Goal: Task Accomplishment & Management: Complete application form

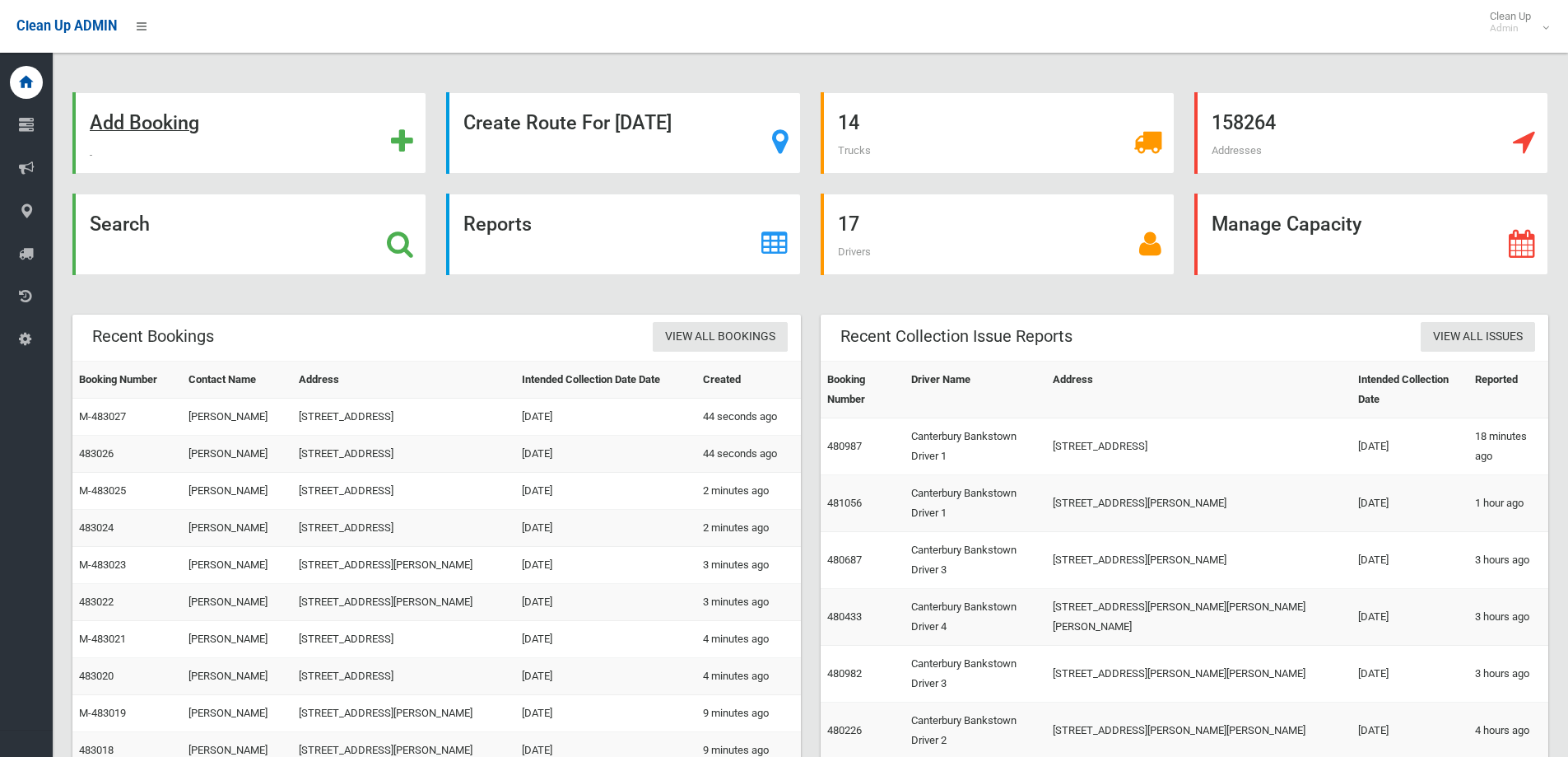
click at [253, 121] on div "Add Booking" at bounding box center [249, 133] width 354 height 81
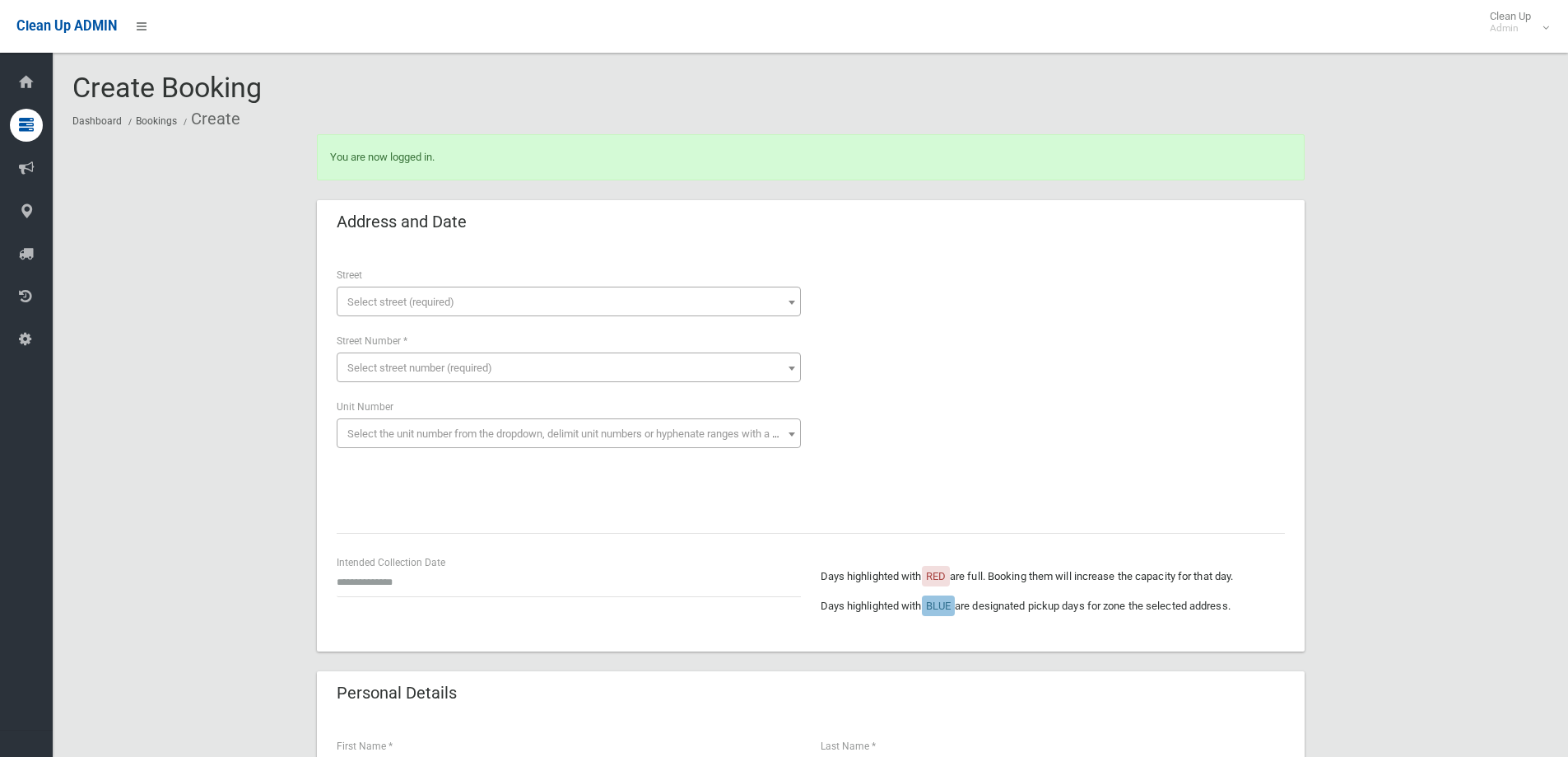
click at [513, 303] on span "Select street (required)" at bounding box center [568, 302] width 456 height 23
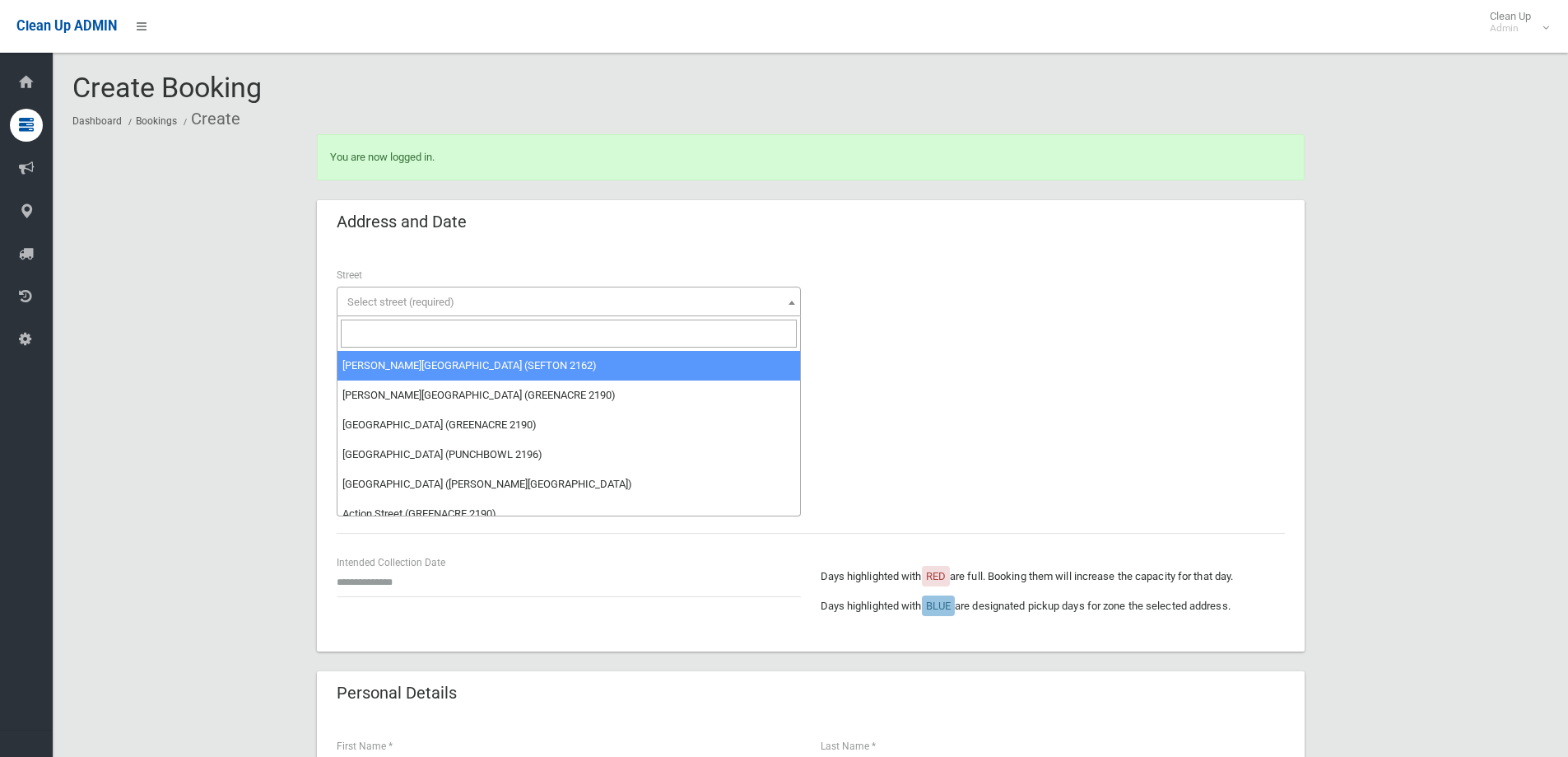
click at [566, 345] on input "search" at bounding box center [568, 334] width 456 height 28
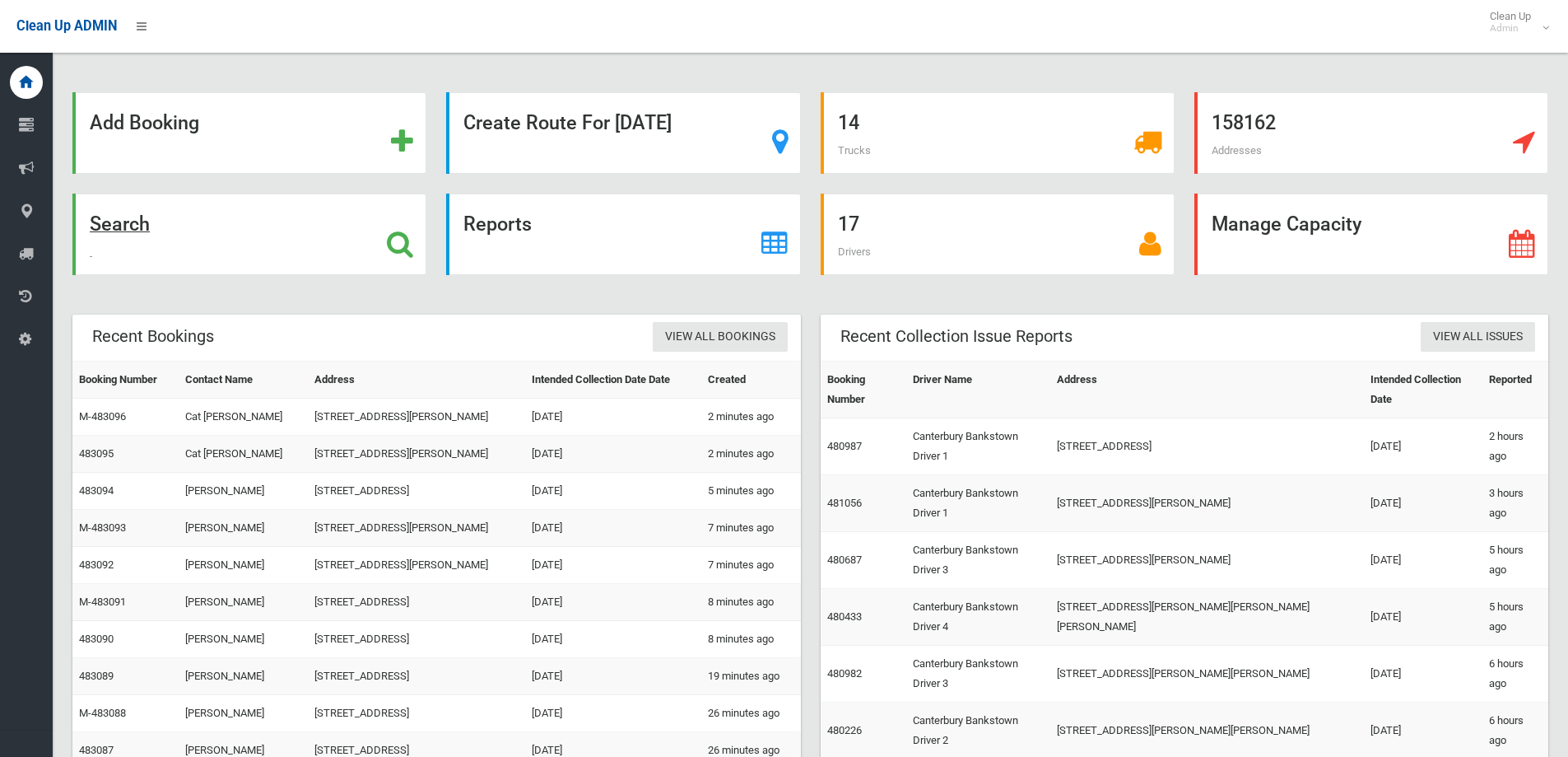
click at [278, 248] on div "Search" at bounding box center [249, 234] width 354 height 81
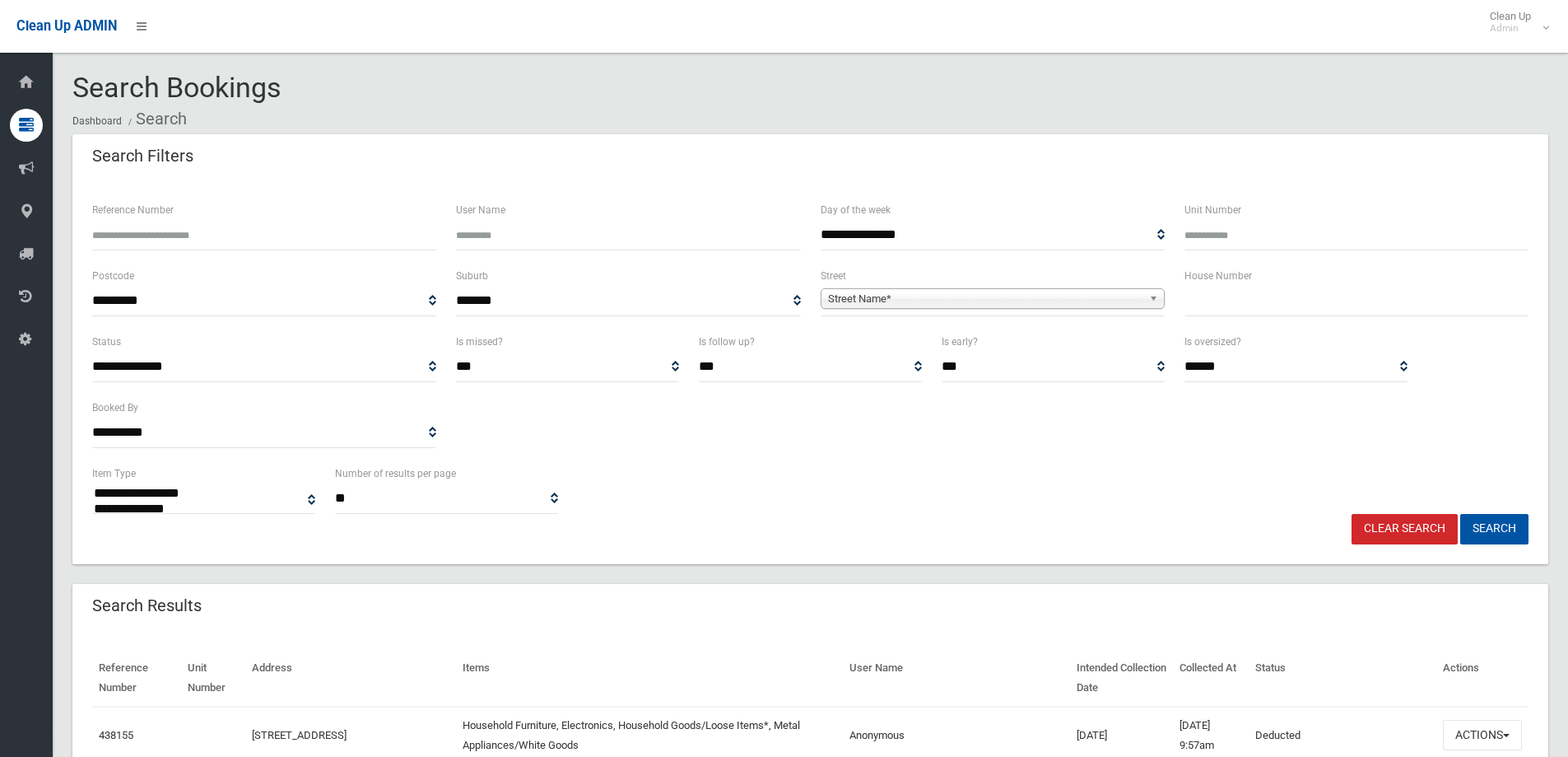
select select
click at [1229, 305] on input "text" at bounding box center [1357, 300] width 344 height 31
type input "***"
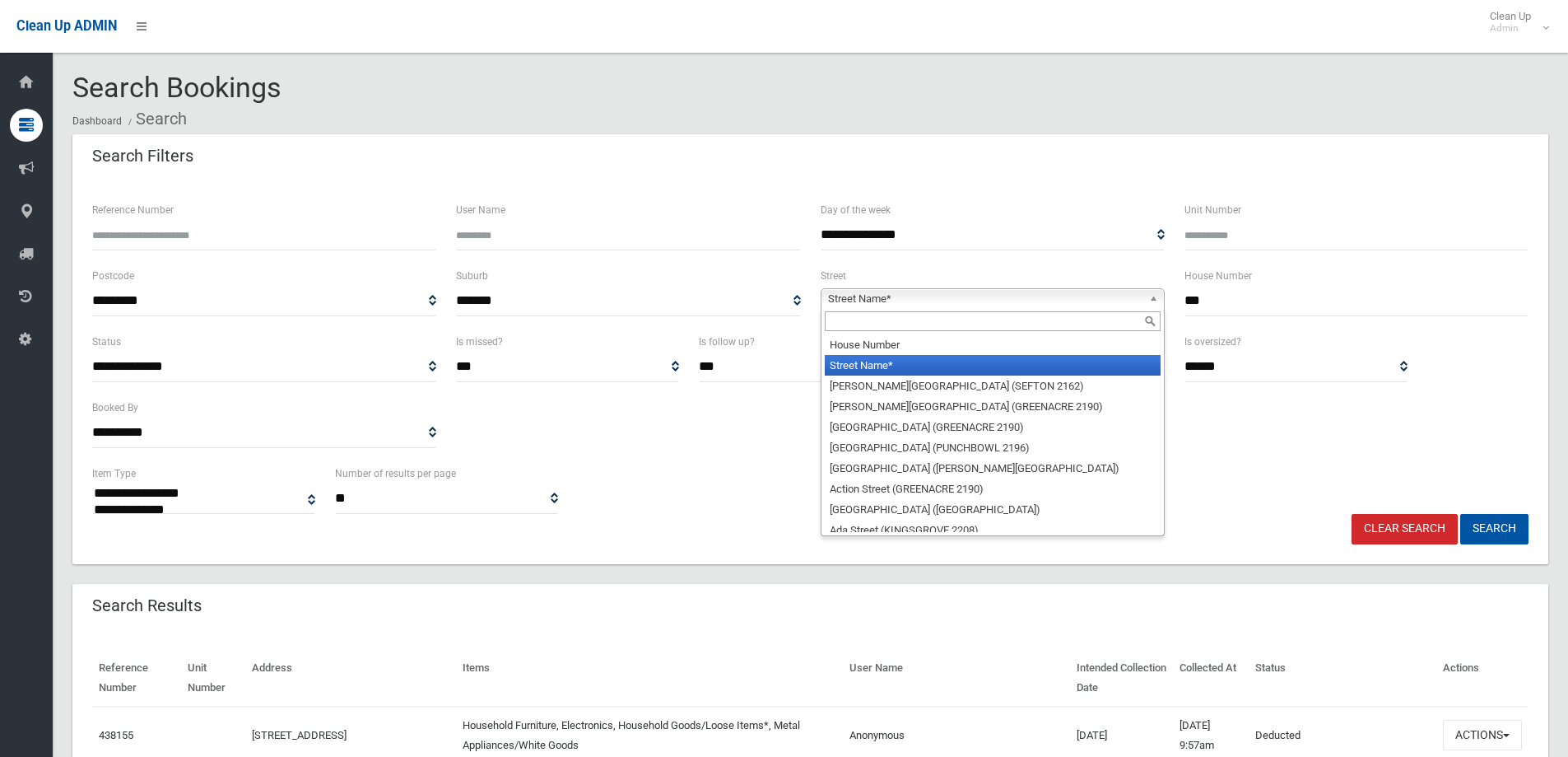
click at [1140, 288] on link "Street Name*" at bounding box center [993, 299] width 344 height 21
click at [1126, 321] on input "text" at bounding box center [993, 320] width 336 height 20
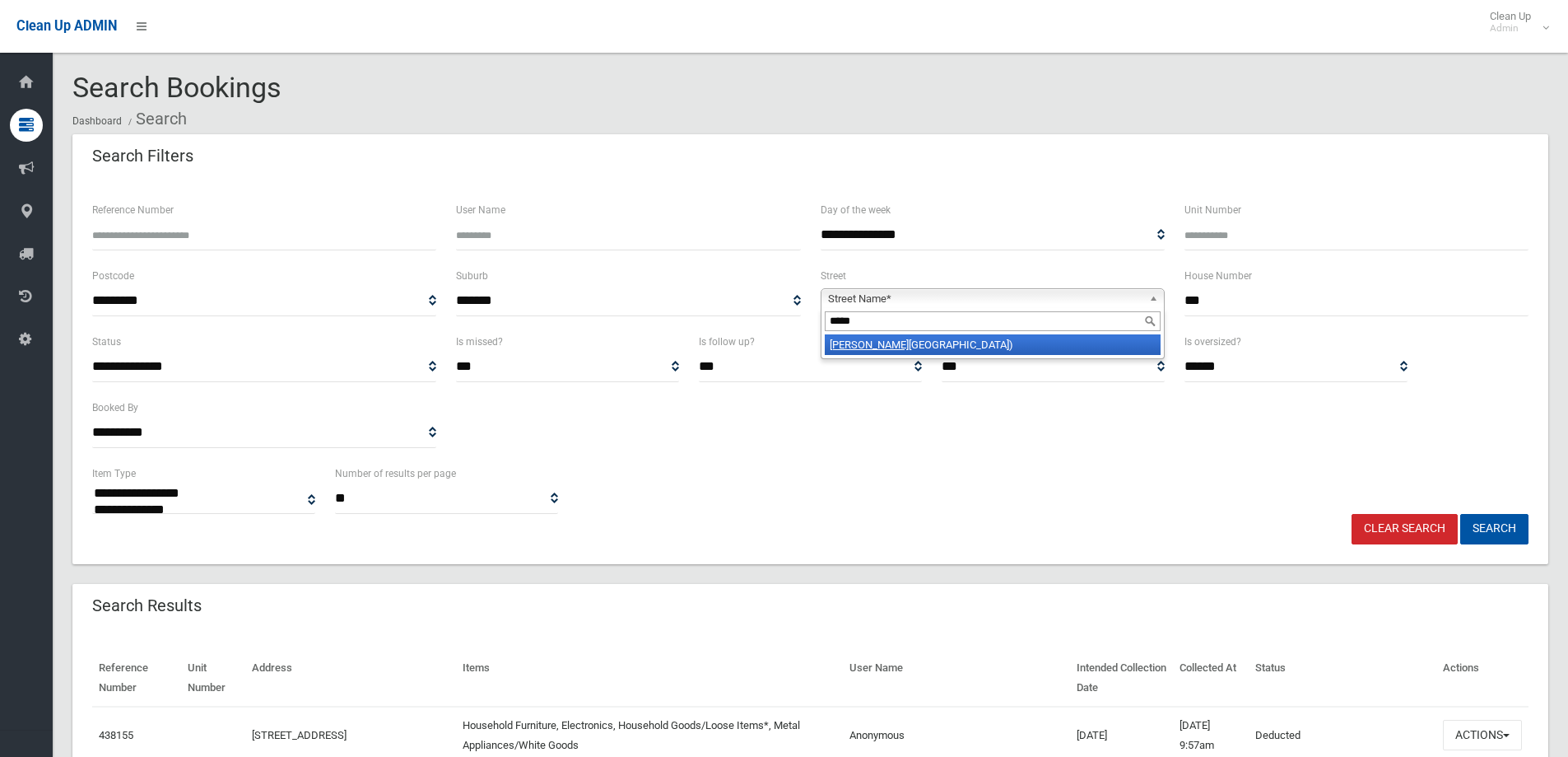
type input "*****"
click at [1116, 354] on li "Payte n Avenue (ROSELANDS 2196)" at bounding box center [993, 345] width 336 height 21
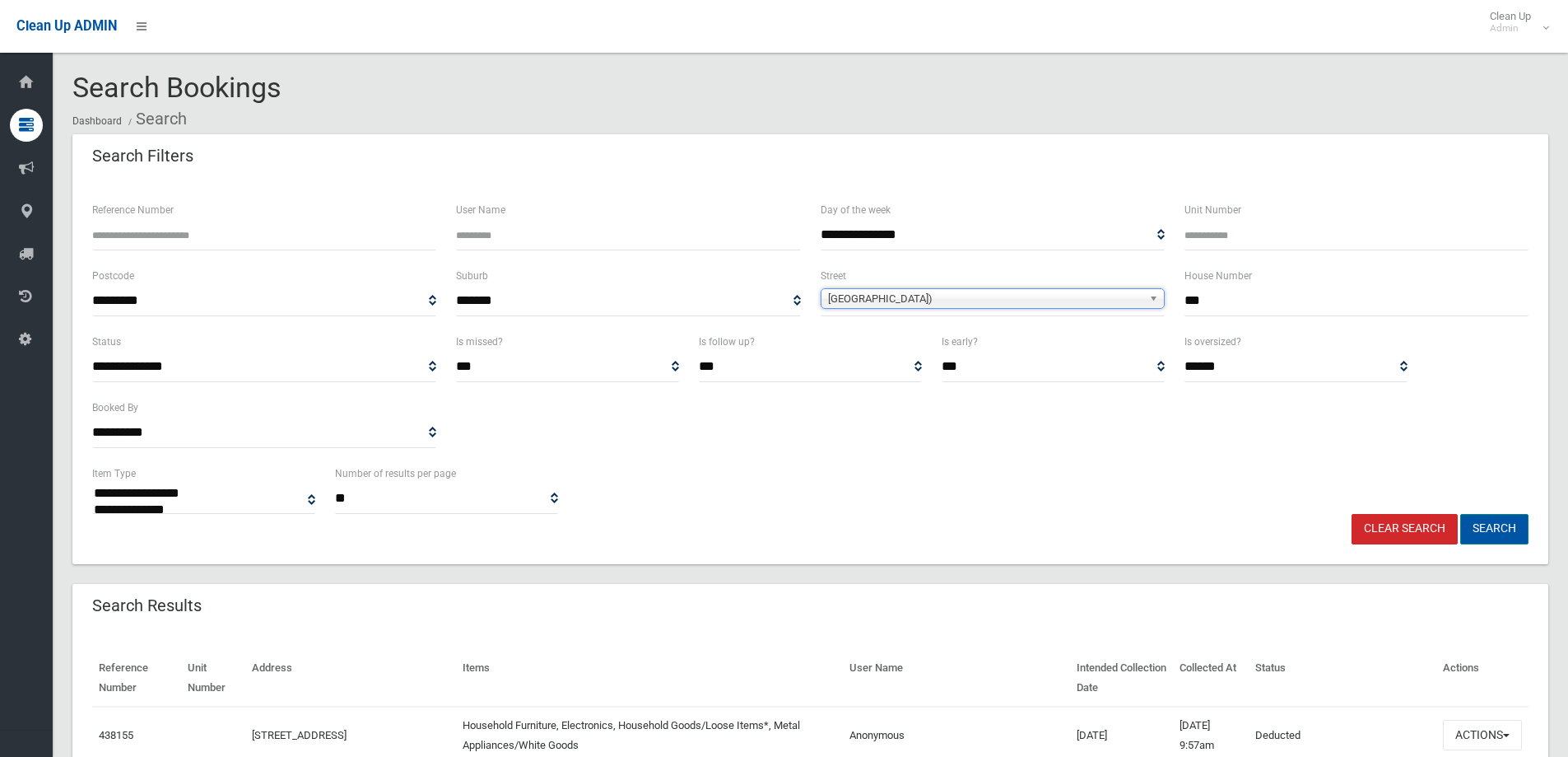
click at [1497, 526] on button "Search" at bounding box center [1495, 528] width 68 height 31
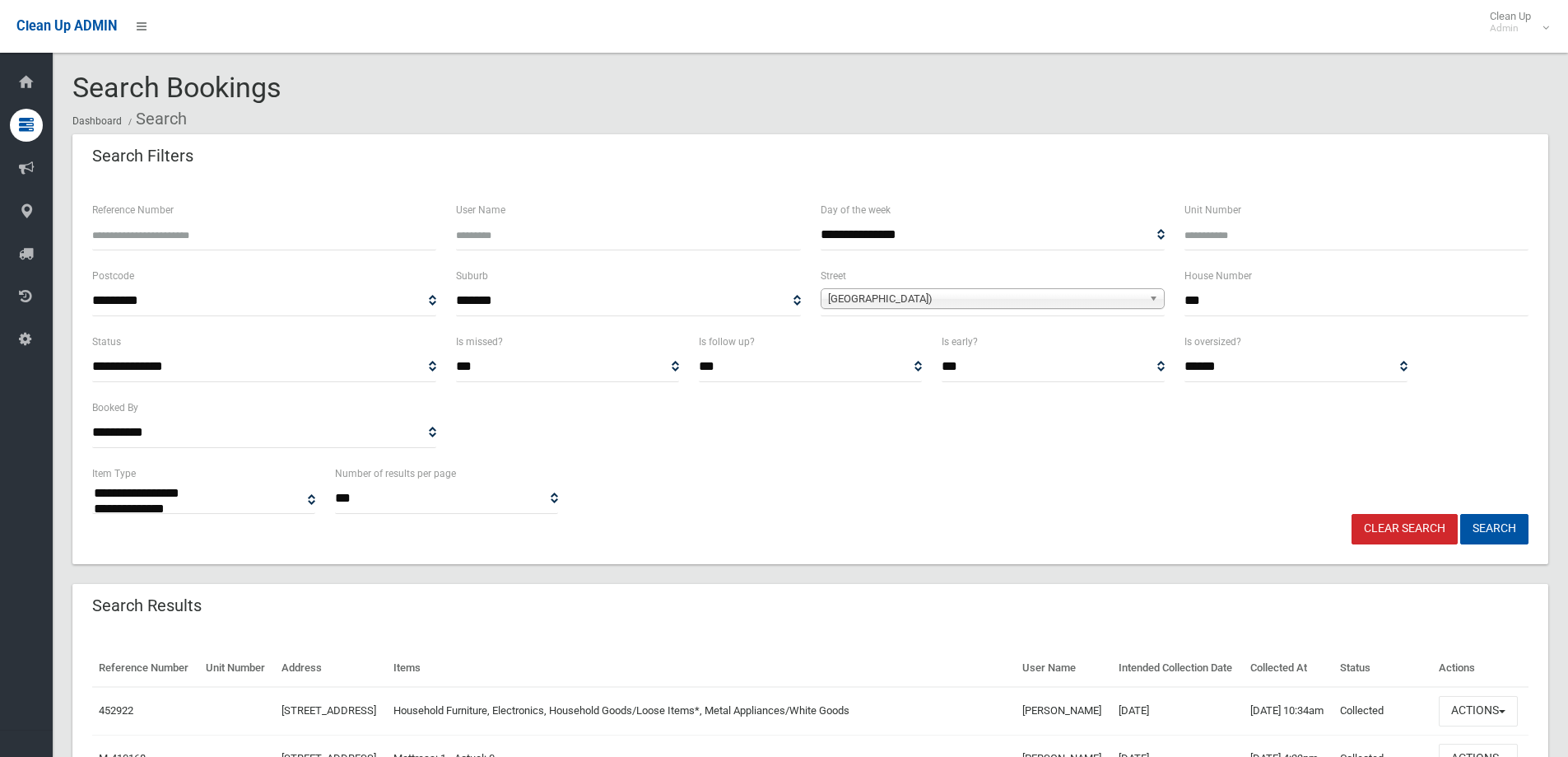
select select
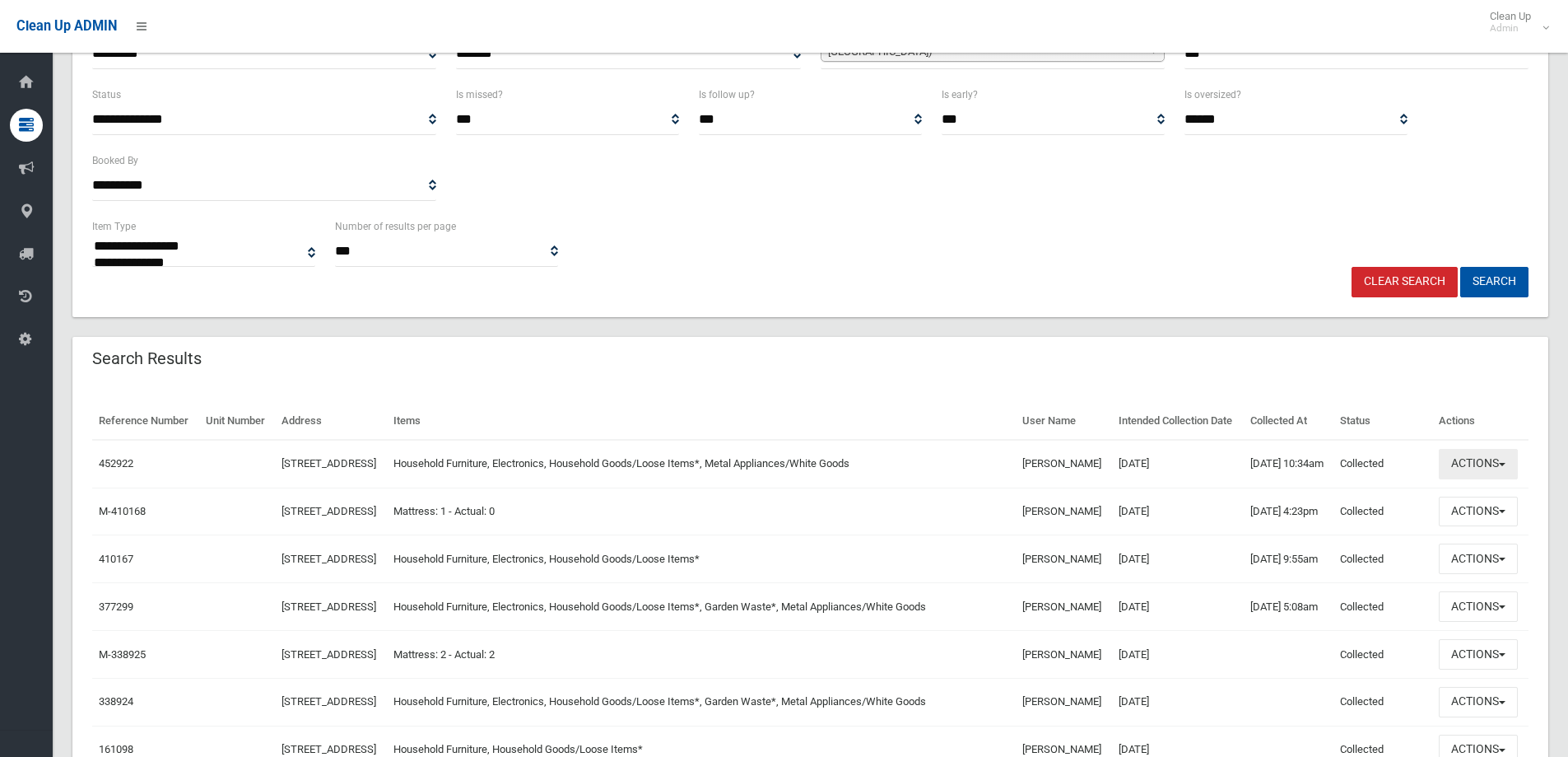
click at [1497, 479] on button "Actions" at bounding box center [1478, 464] width 79 height 31
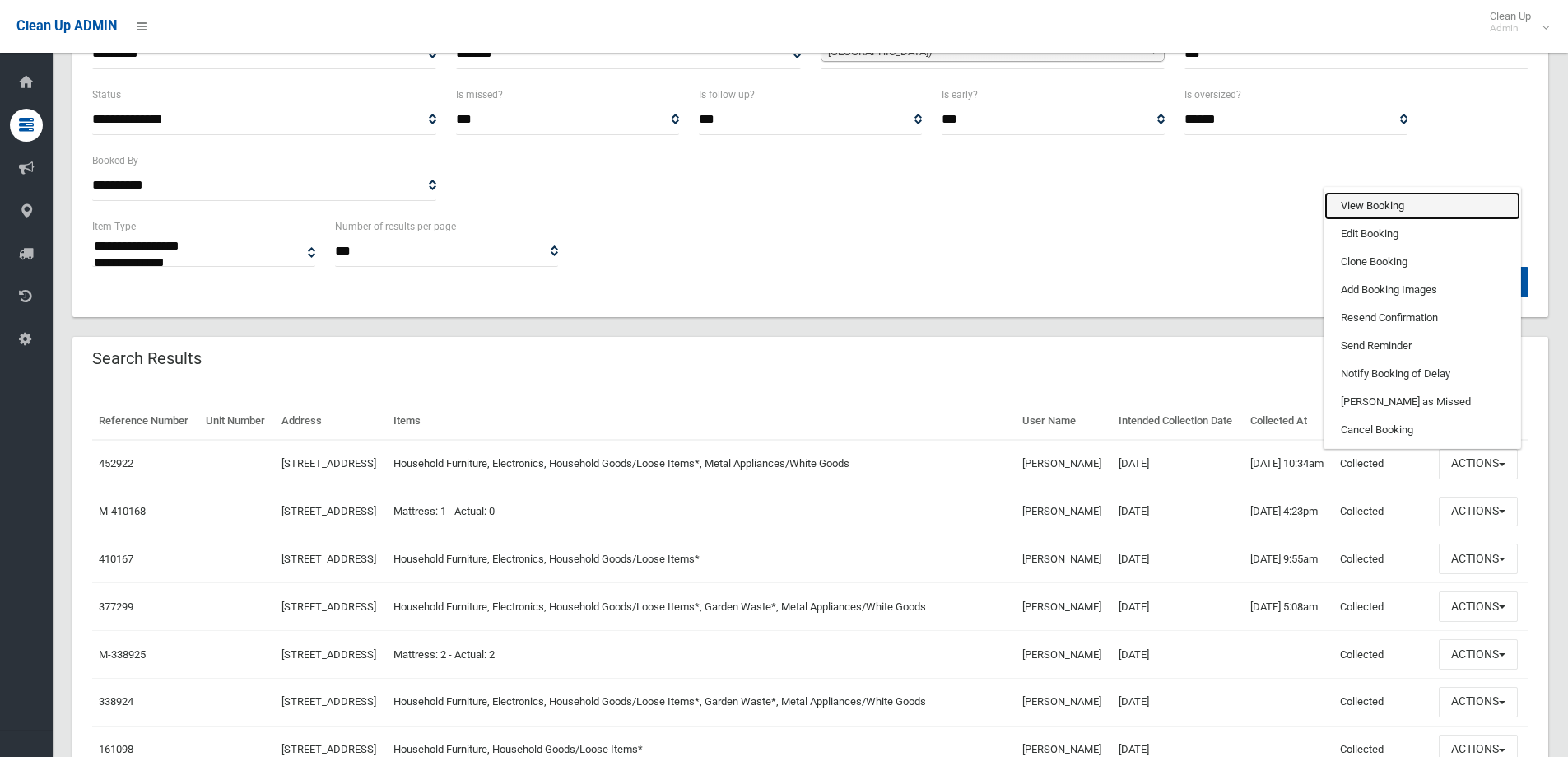
click at [1354, 220] on link "View Booking" at bounding box center [1422, 206] width 196 height 28
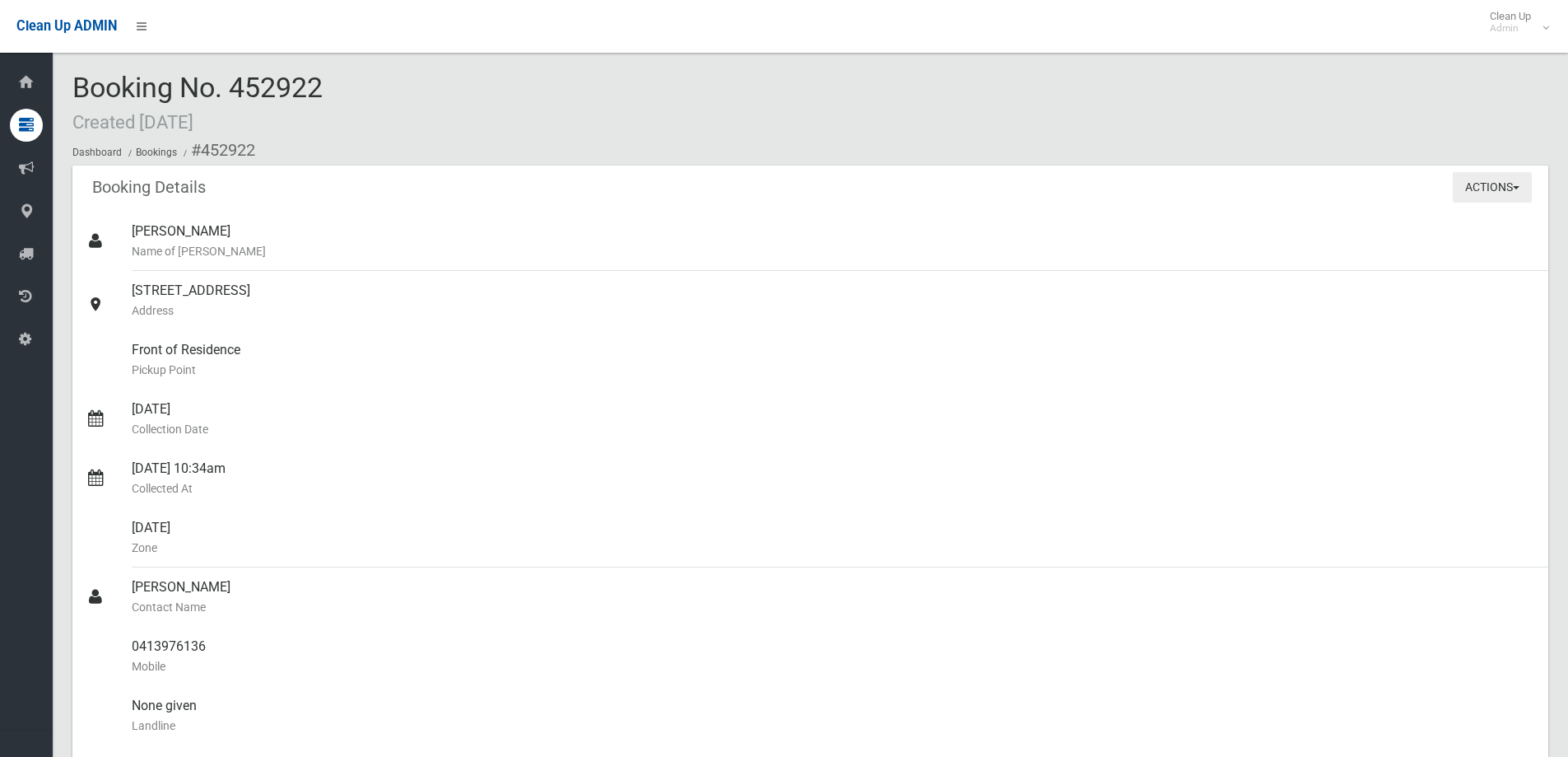
click at [1493, 183] on button "Actions" at bounding box center [1492, 187] width 79 height 31
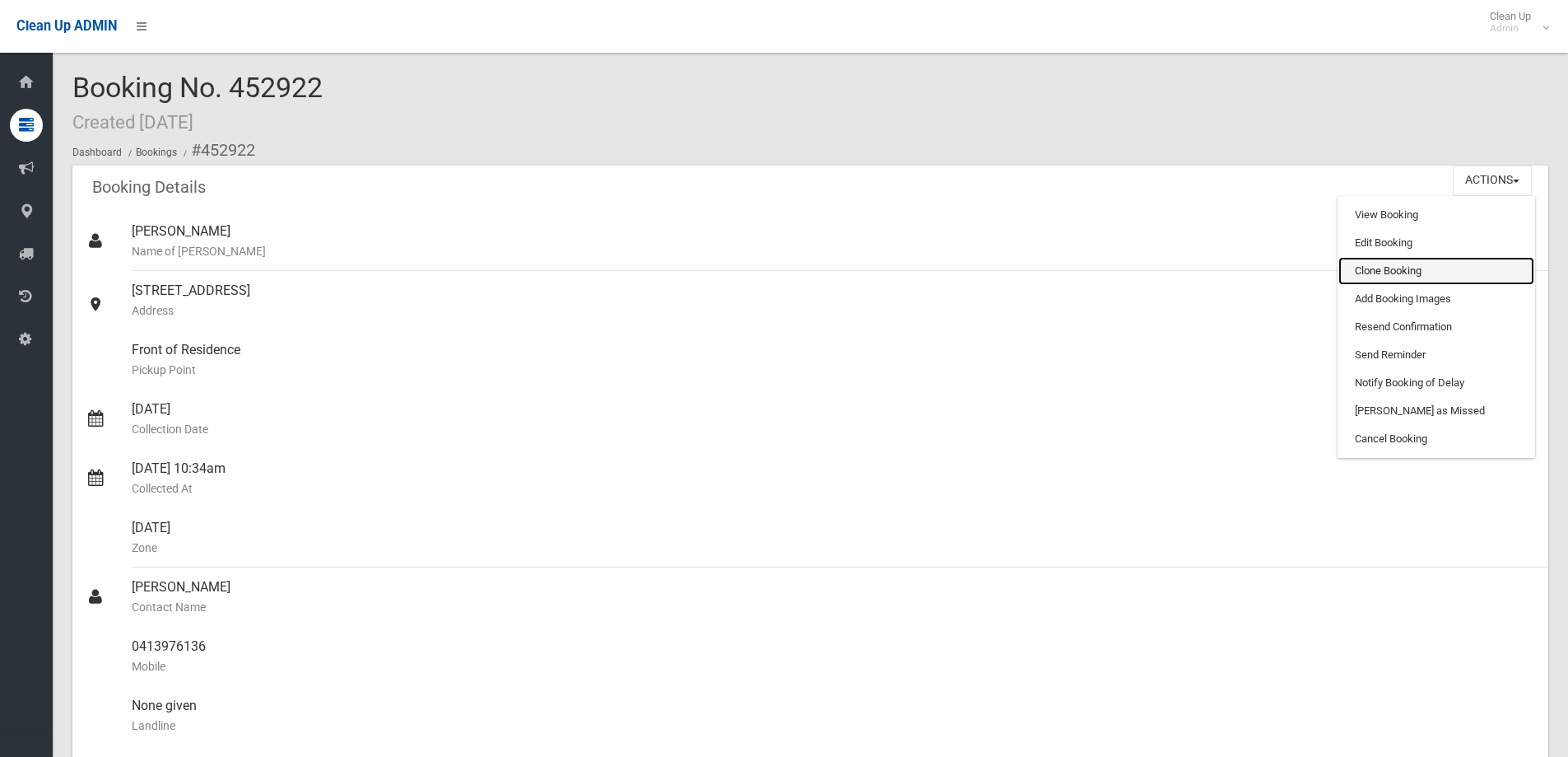
click at [1428, 262] on link "Clone Booking" at bounding box center [1436, 271] width 196 height 28
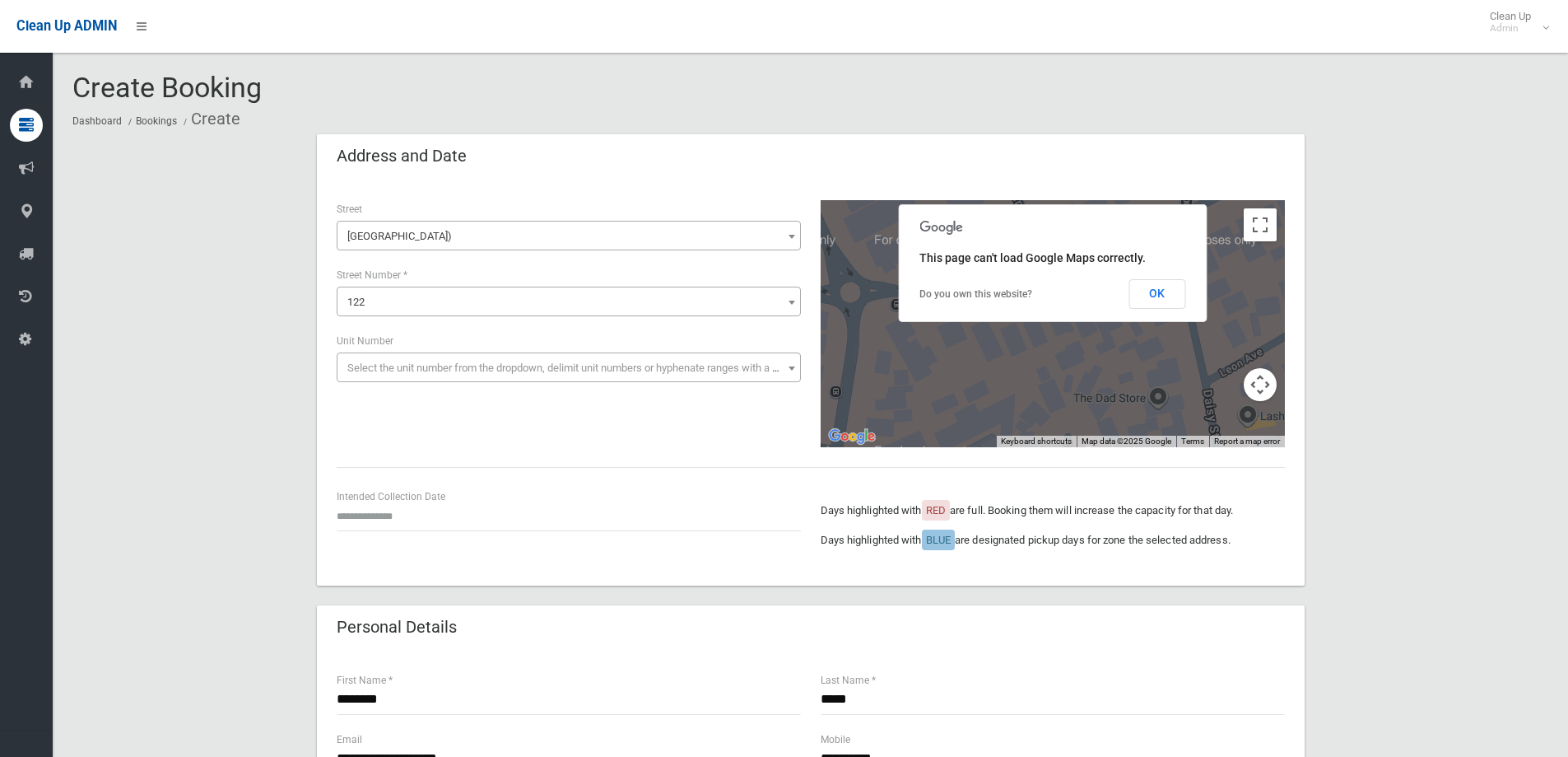
click at [485, 534] on div "Intended Collection Date" at bounding box center [568, 517] width 484 height 59
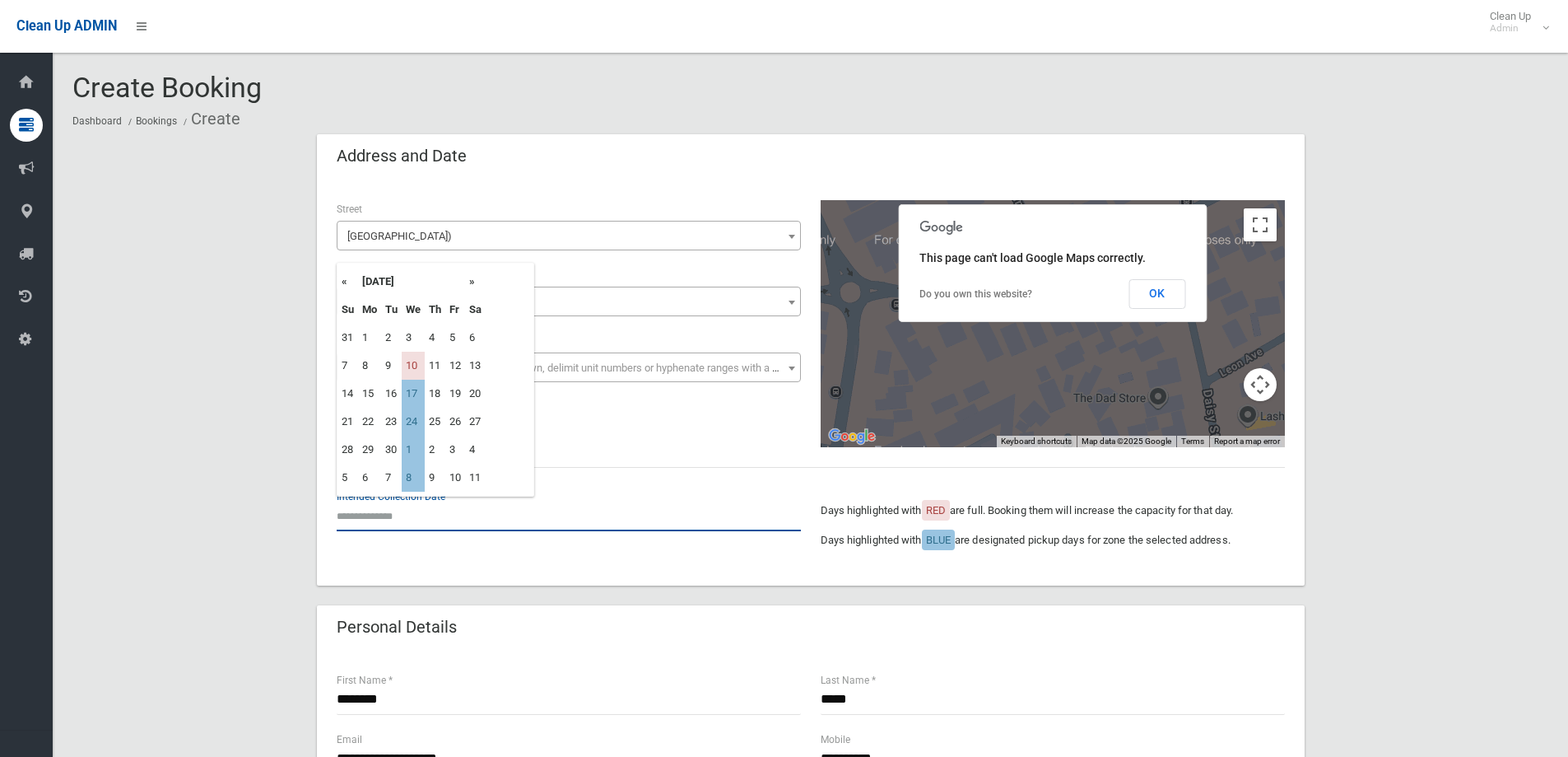
click at [469, 517] on input "text" at bounding box center [569, 515] width 464 height 31
click at [419, 402] on td "17" at bounding box center [413, 394] width 23 height 28
type input "**********"
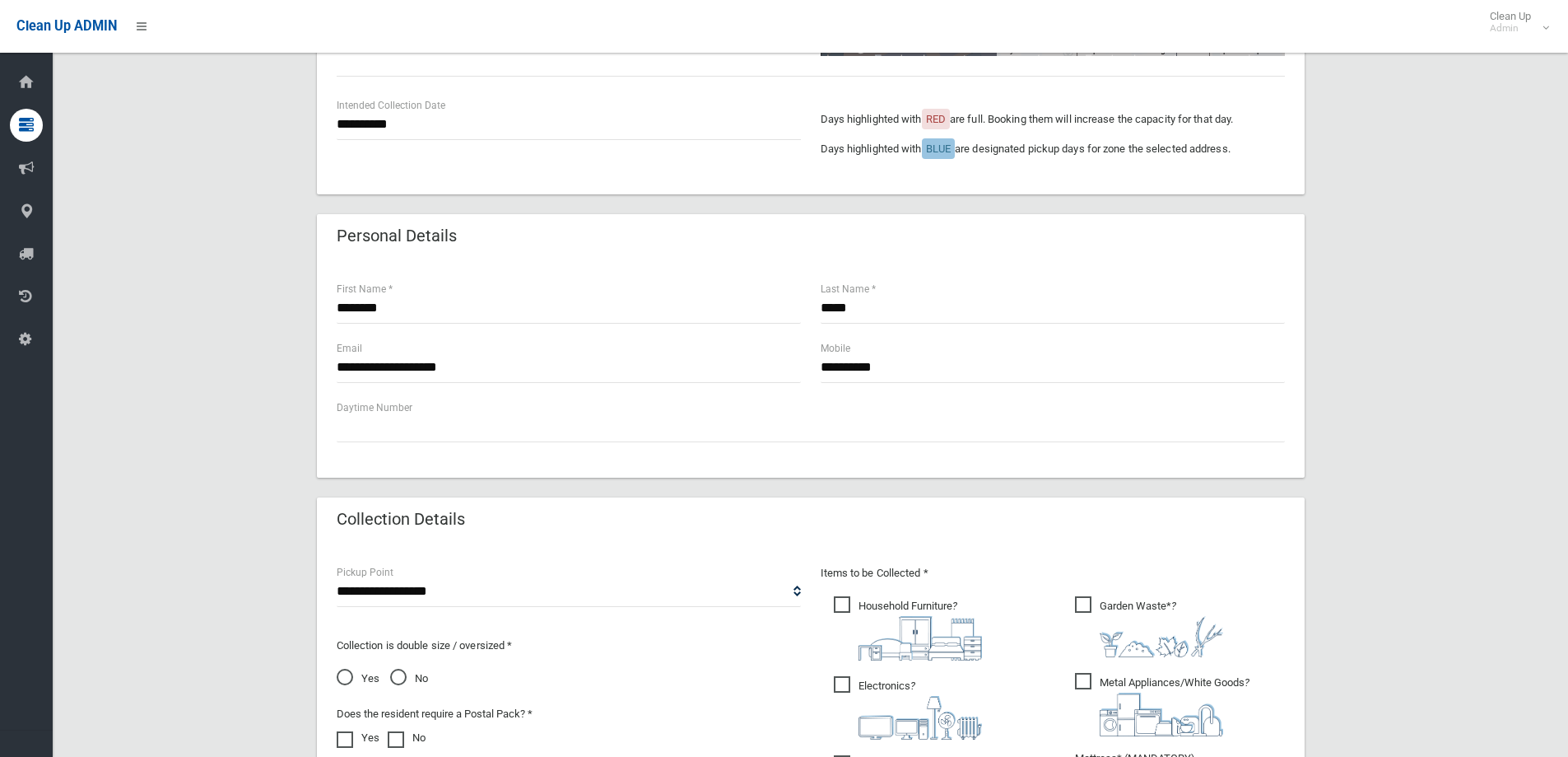
scroll to position [658, 0]
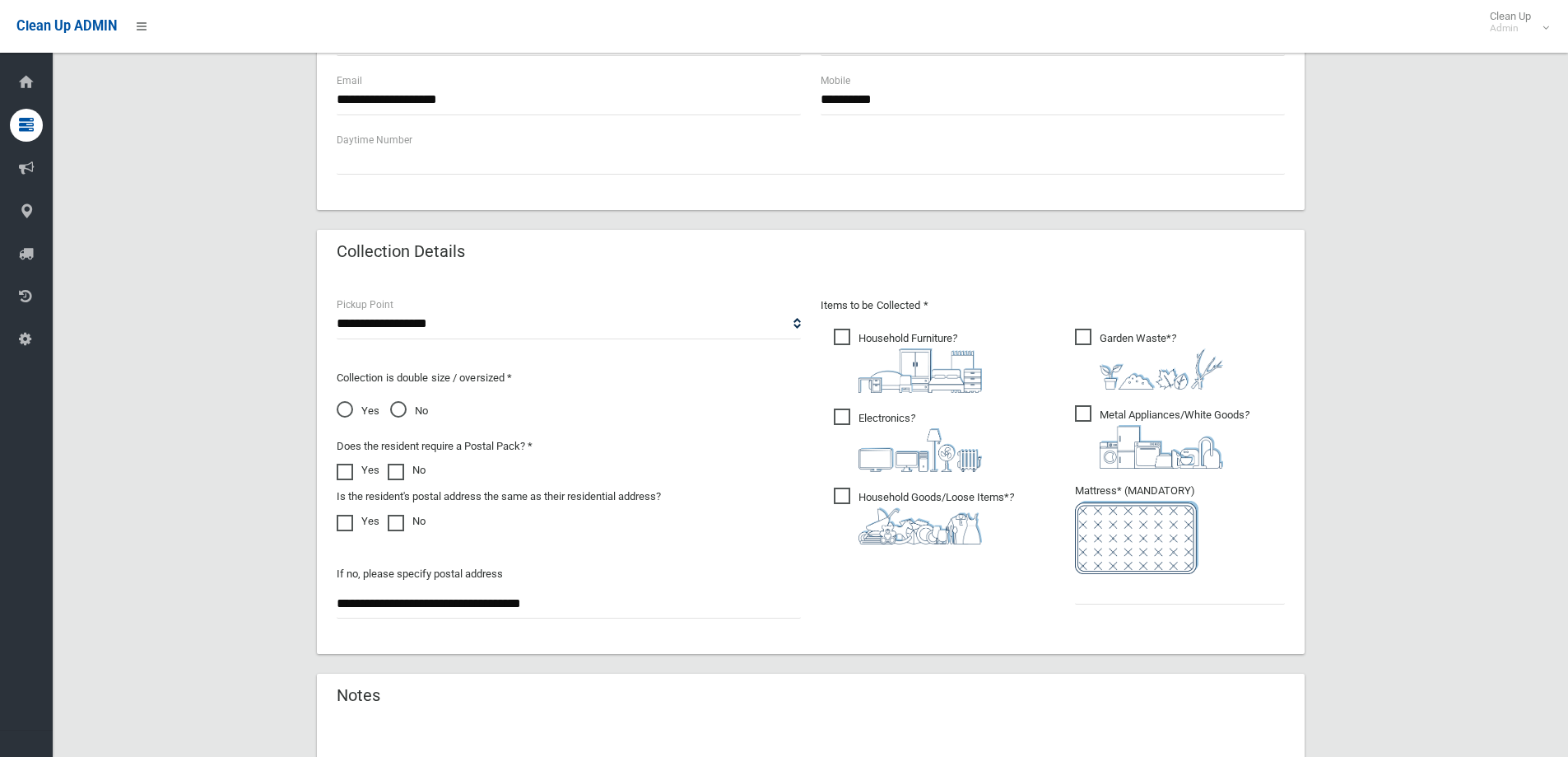
click at [1225, 381] on li "Garden Waste* ?" at bounding box center [1179, 357] width 210 height 65
click at [1309, 363] on div "**********" at bounding box center [810, 193] width 1476 height 1435
click at [1104, 360] on img at bounding box center [1161, 368] width 123 height 41
click at [1124, 605] on ul "Garden Waste* ?" at bounding box center [1173, 471] width 224 height 292
click at [1124, 593] on input "text" at bounding box center [1179, 588] width 210 height 31
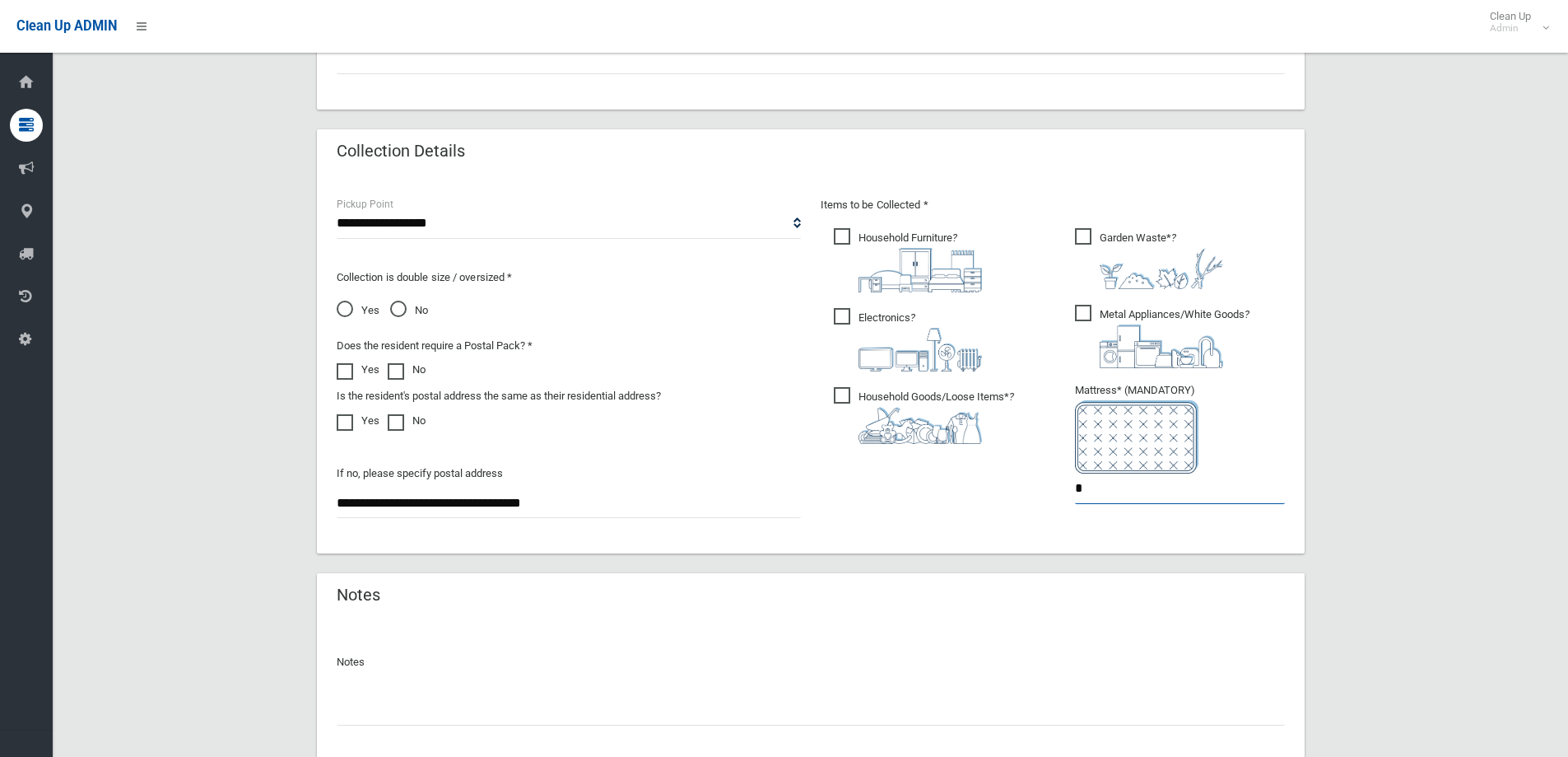
scroll to position [873, 0]
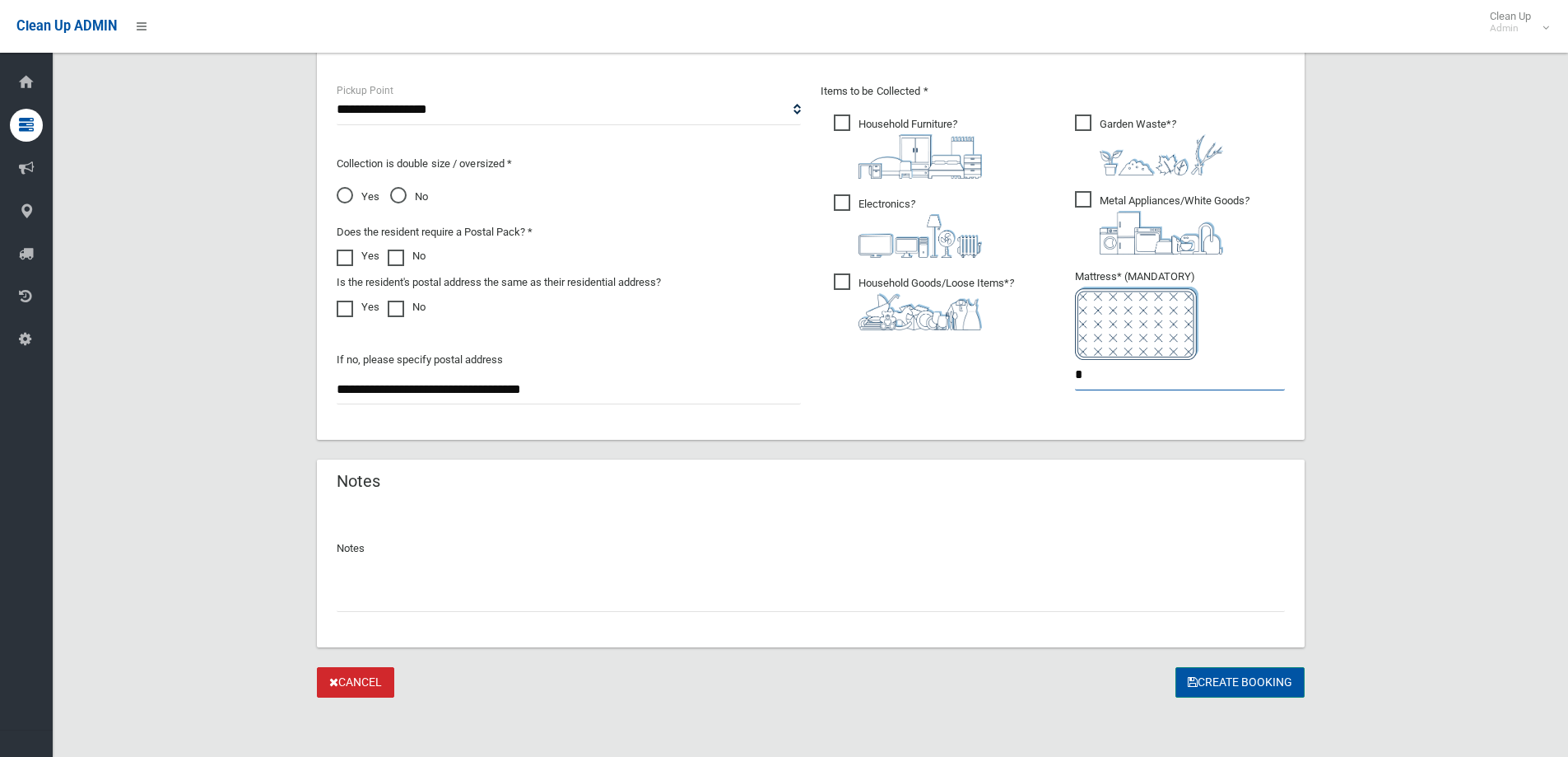
type input "*"
click at [1255, 692] on button "Create Booking" at bounding box center [1241, 682] width 129 height 31
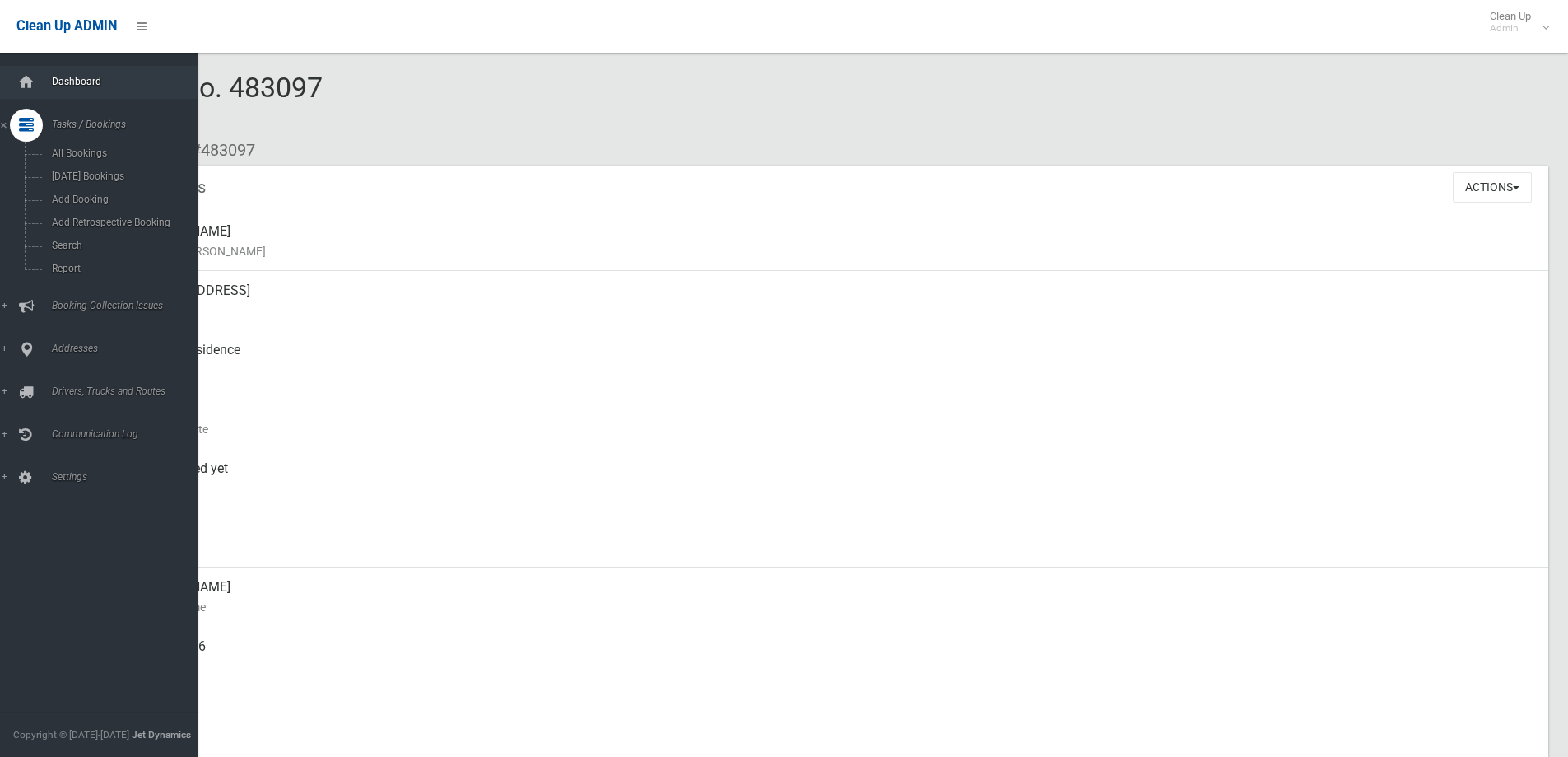
click at [108, 79] on span "Dashboard" at bounding box center [128, 81] width 163 height 11
